Goal: Information Seeking & Learning: Learn about a topic

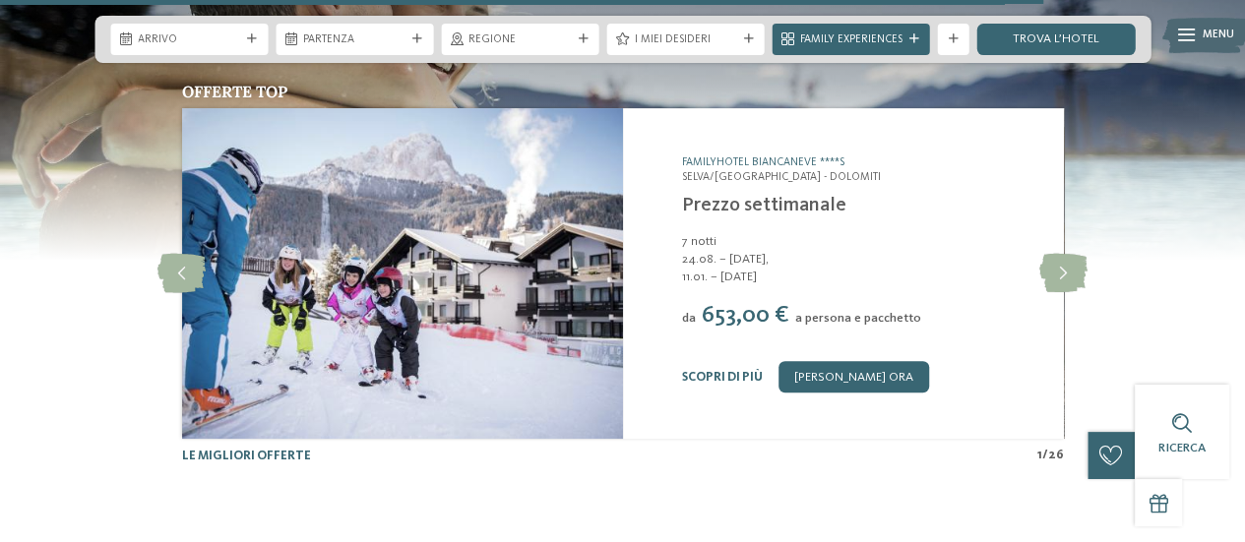
scroll to position [3937, 0]
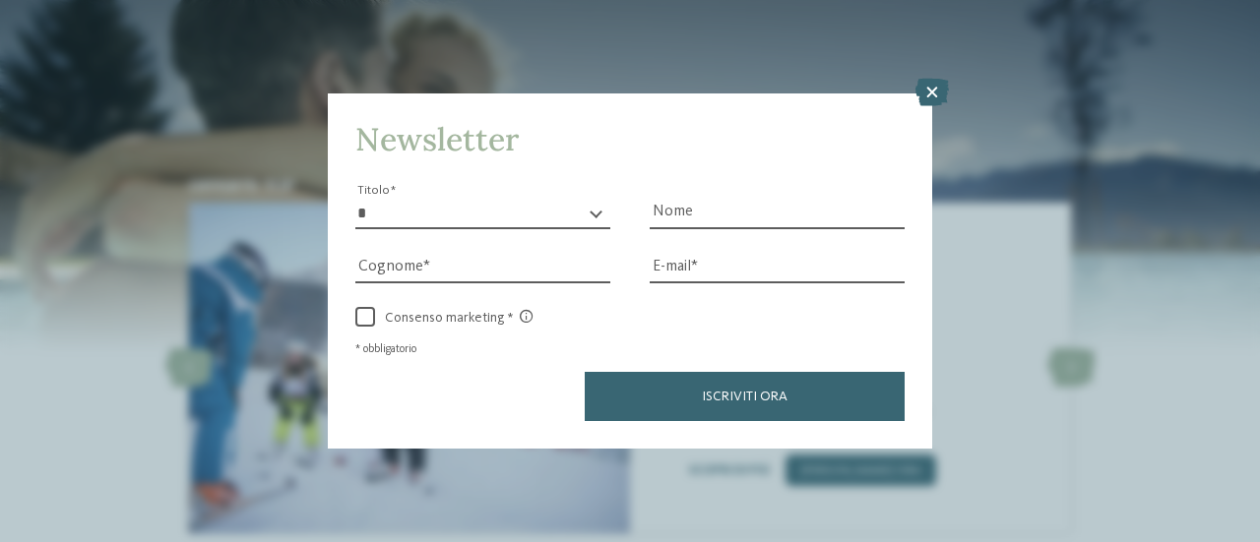
click at [929, 94] on icon at bounding box center [931, 93] width 33 height 28
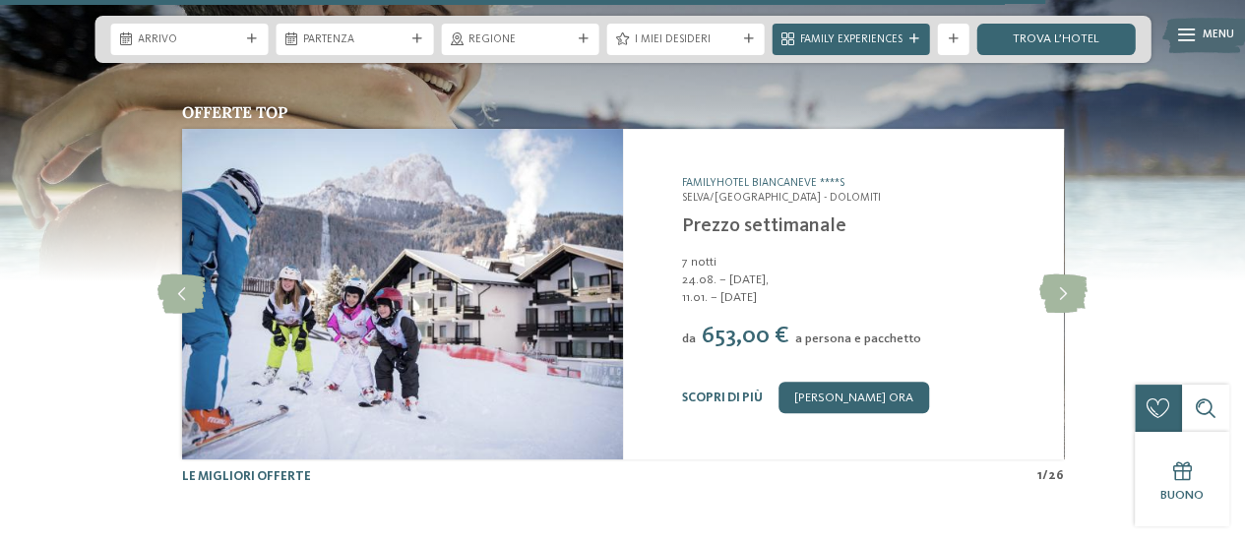
scroll to position [4032, 0]
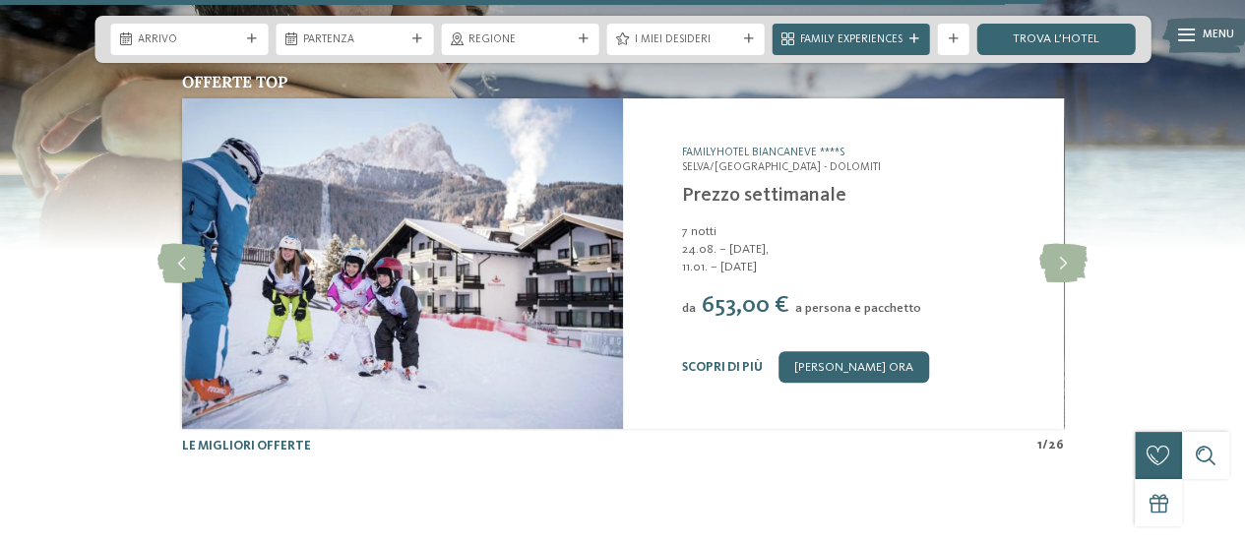
click at [746, 186] on link "Prezzo settimanale" at bounding box center [763, 196] width 164 height 20
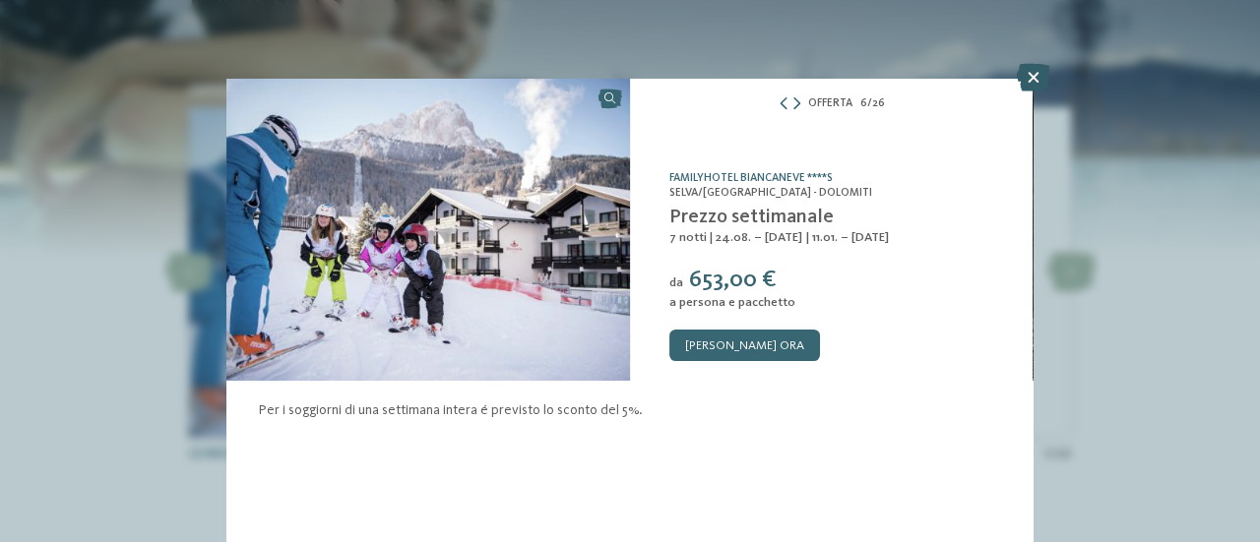
click at [1041, 80] on icon at bounding box center [1033, 78] width 33 height 28
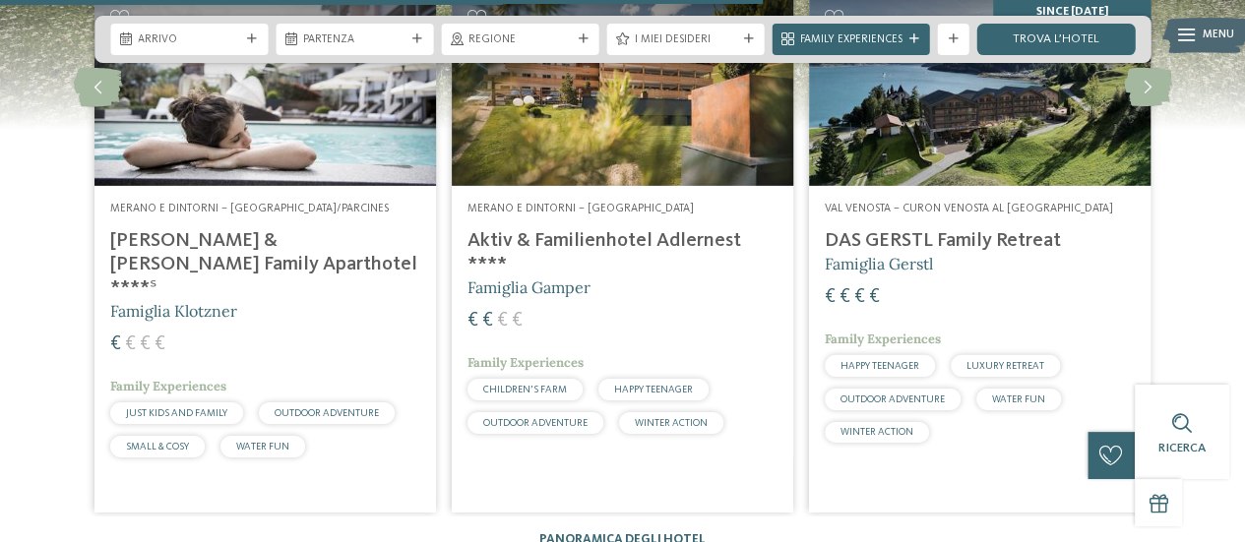
scroll to position [2750, 0]
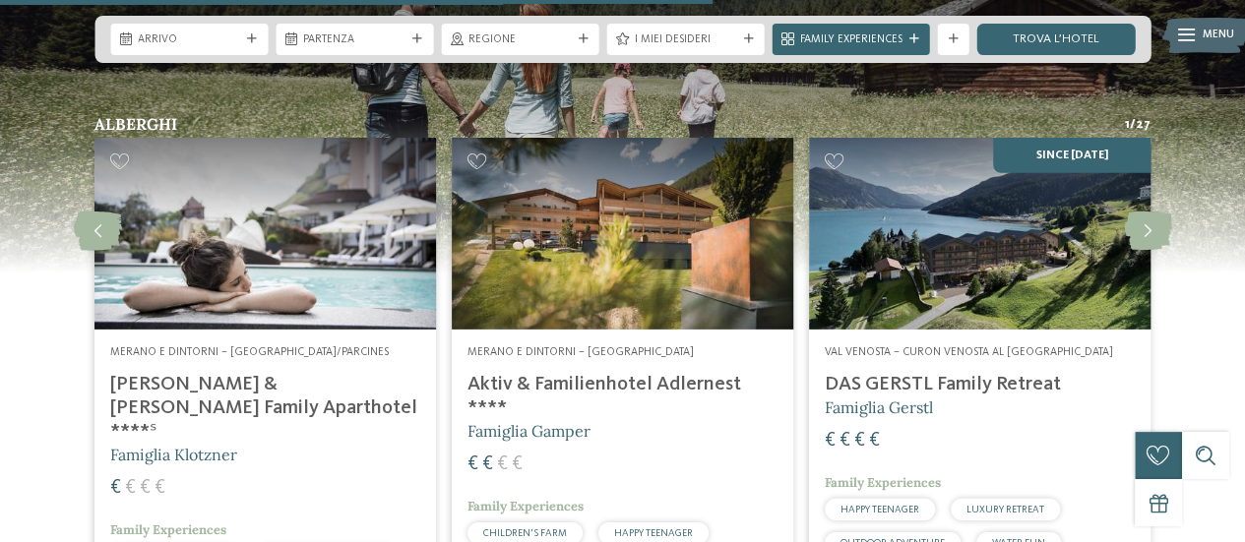
click at [247, 373] on h4 "[PERSON_NAME] & [PERSON_NAME] Family Aparthotel ****ˢ" at bounding box center [265, 408] width 310 height 71
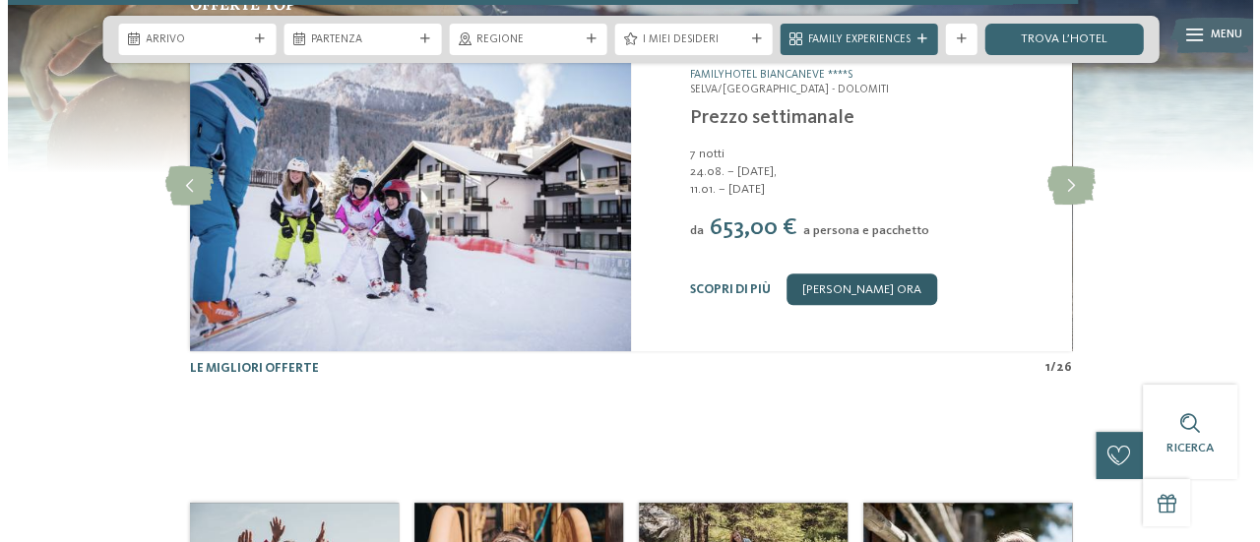
scroll to position [4127, 0]
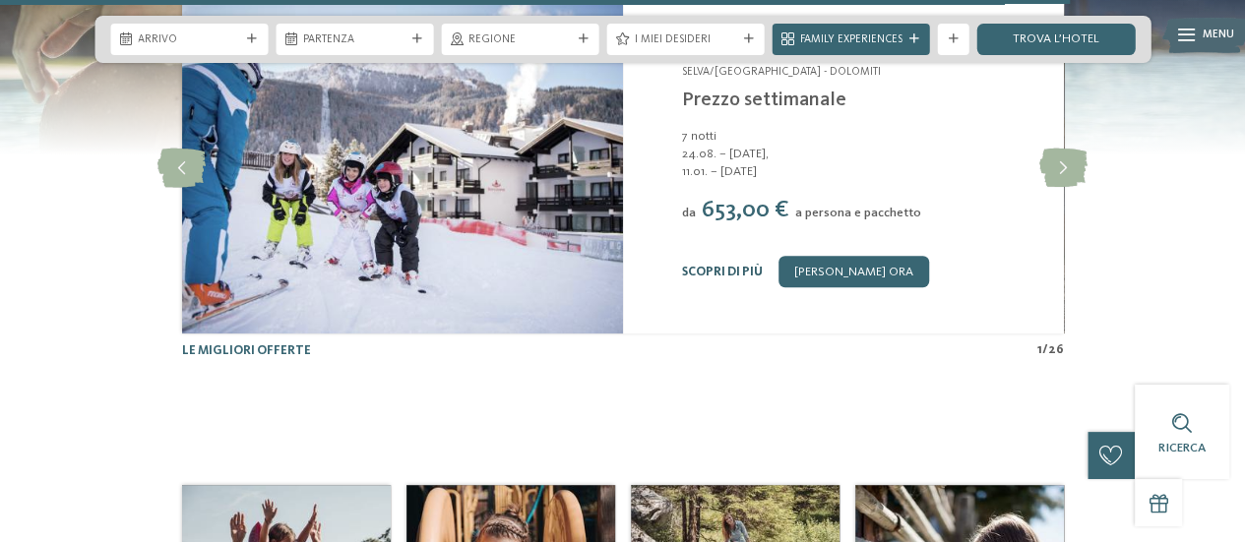
click at [734, 266] on link "Scopri di più" at bounding box center [721, 272] width 81 height 13
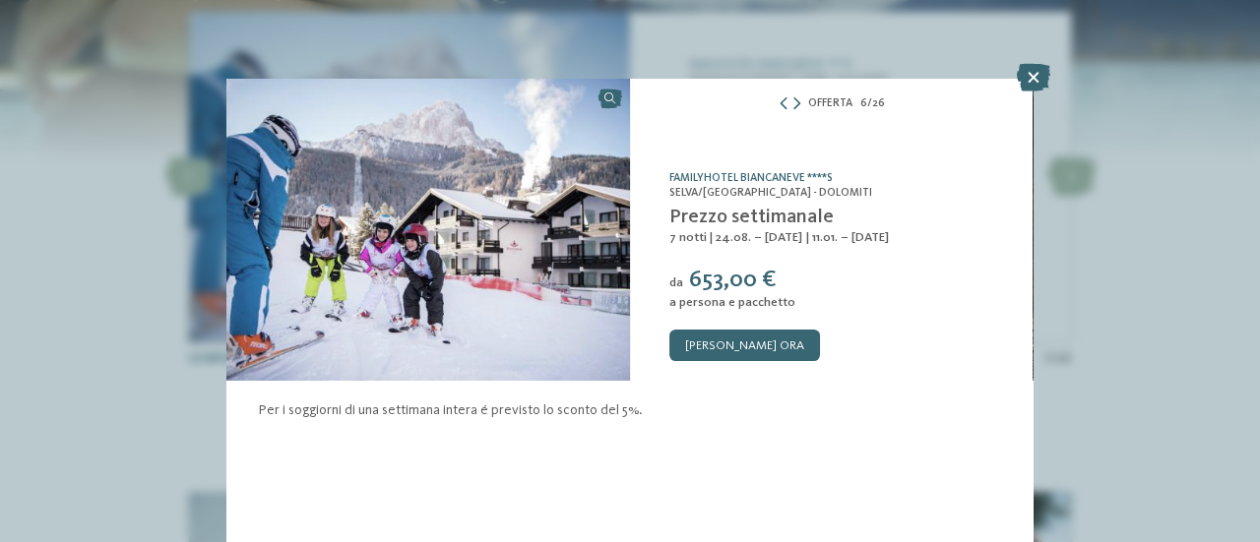
click at [800, 102] on icon at bounding box center [796, 104] width 7 height 13
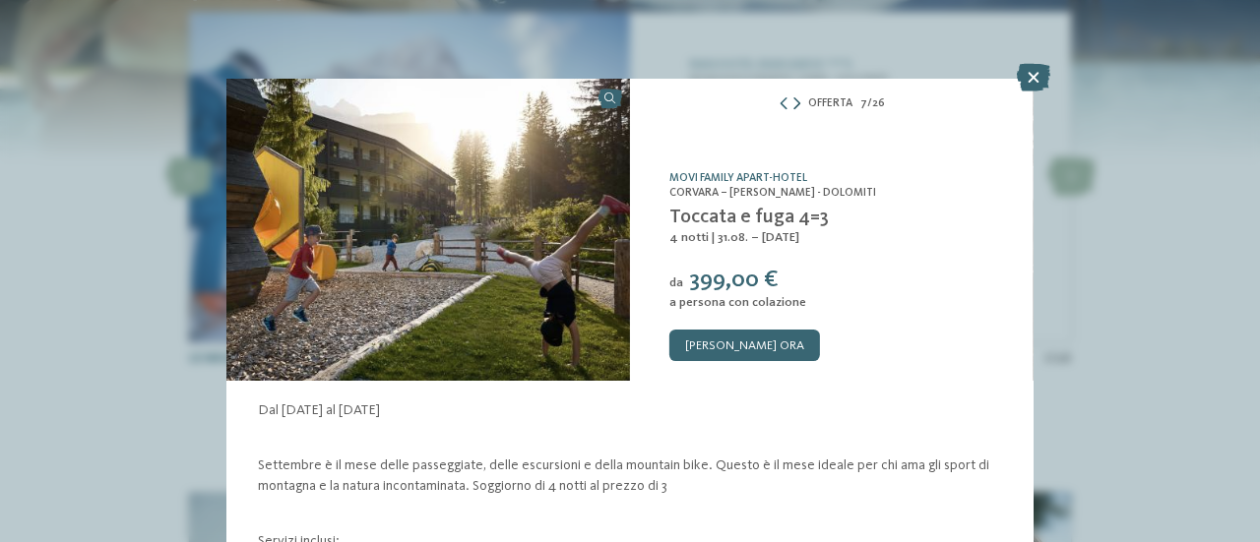
click at [794, 107] on icon at bounding box center [796, 104] width 7 height 13
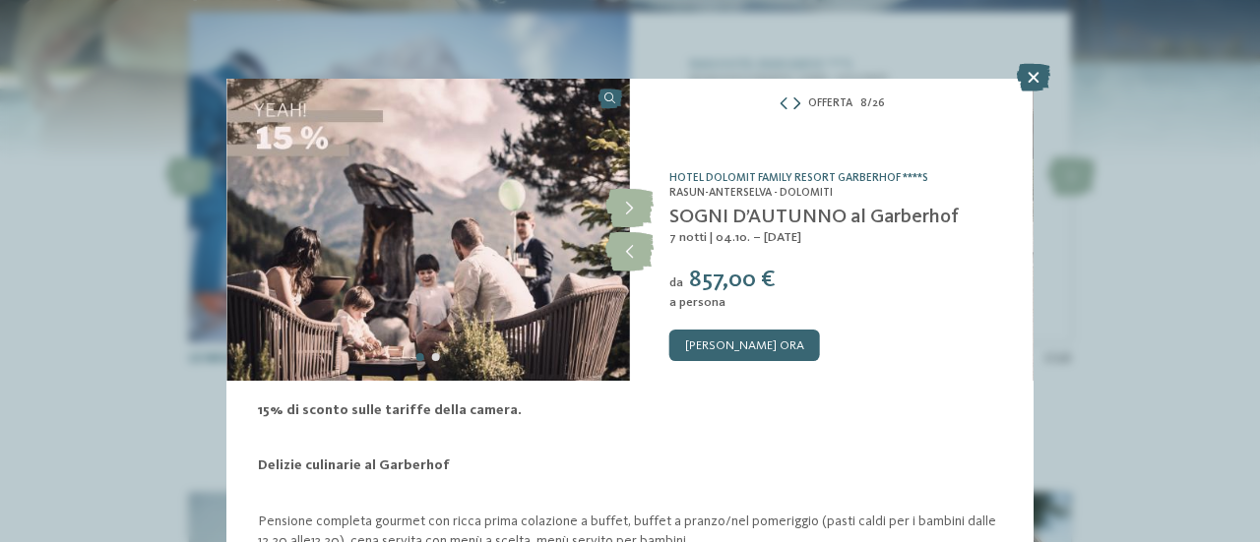
click at [794, 107] on icon at bounding box center [796, 104] width 7 height 13
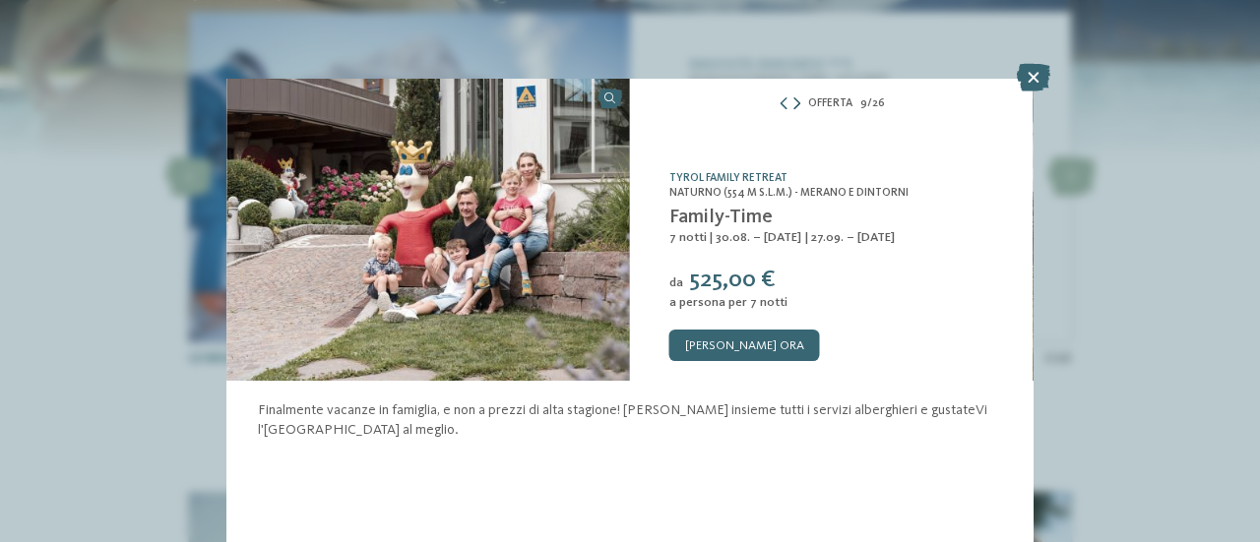
click at [794, 107] on icon at bounding box center [796, 104] width 7 height 13
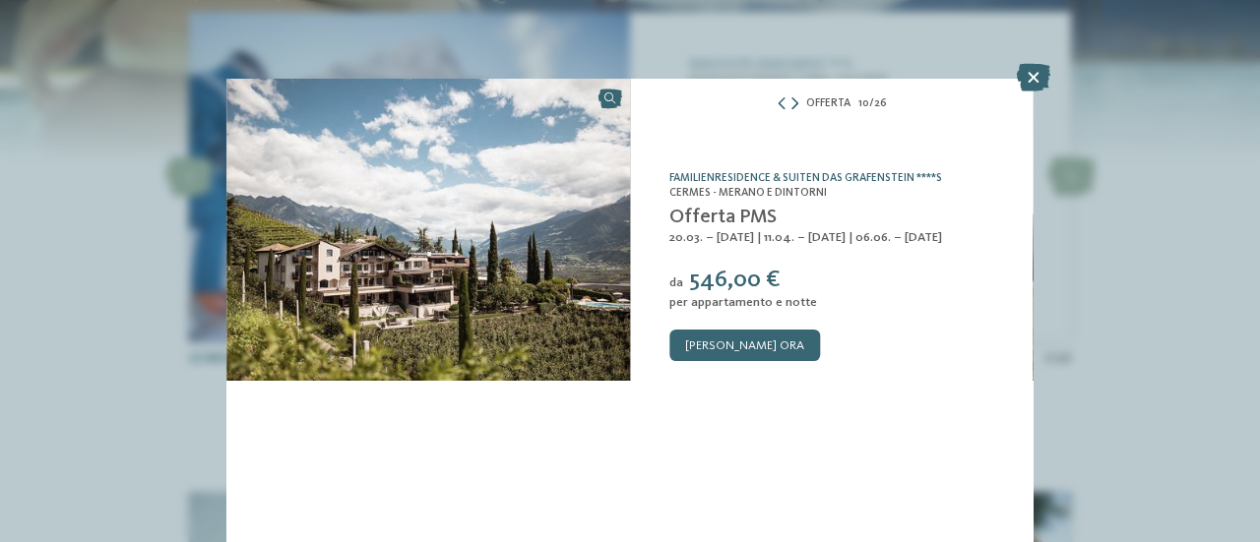
click at [798, 102] on icon at bounding box center [794, 104] width 7 height 13
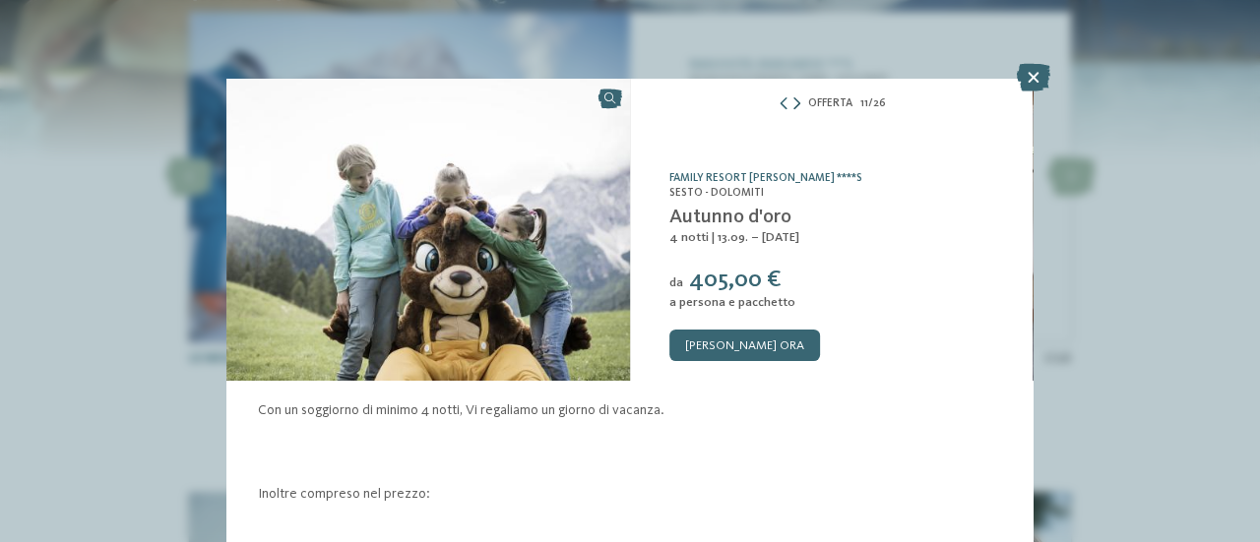
click at [799, 102] on div "Offerta 11 / 26" at bounding box center [831, 104] width 403 height 20
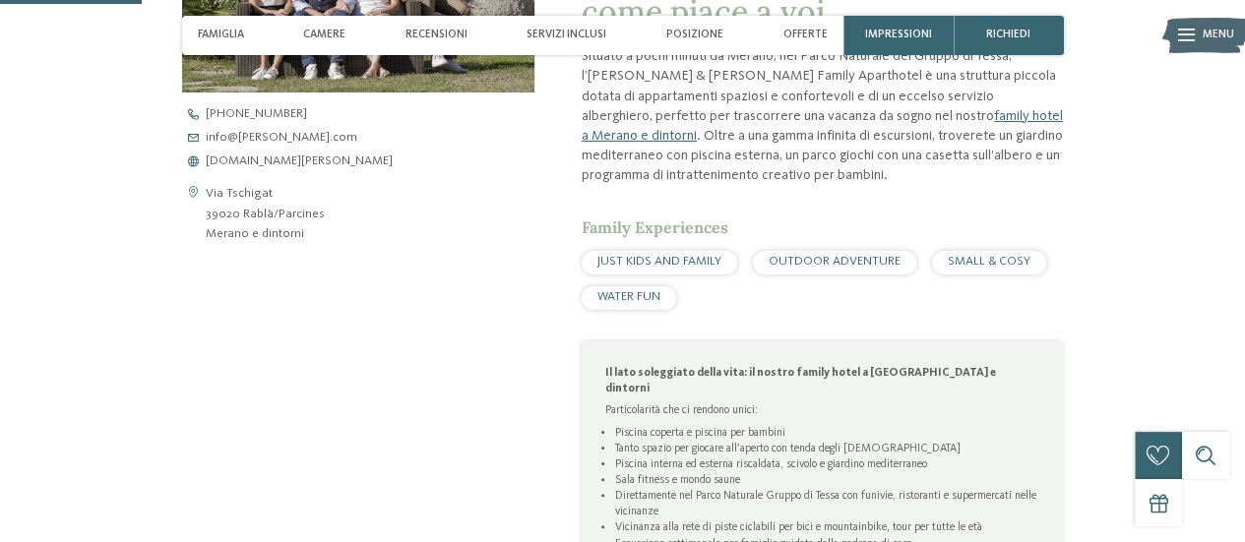
scroll to position [689, 0]
